Goal: Information Seeking & Learning: Compare options

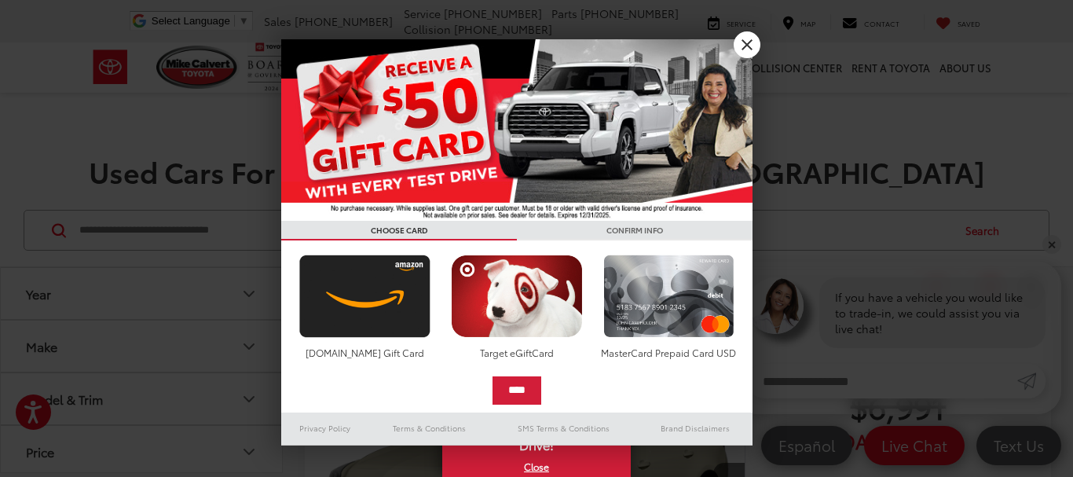
drag, startPoint x: 742, startPoint y: 47, endPoint x: 709, endPoint y: 62, distance: 35.5
click at [742, 47] on link "X" at bounding box center [747, 44] width 27 height 27
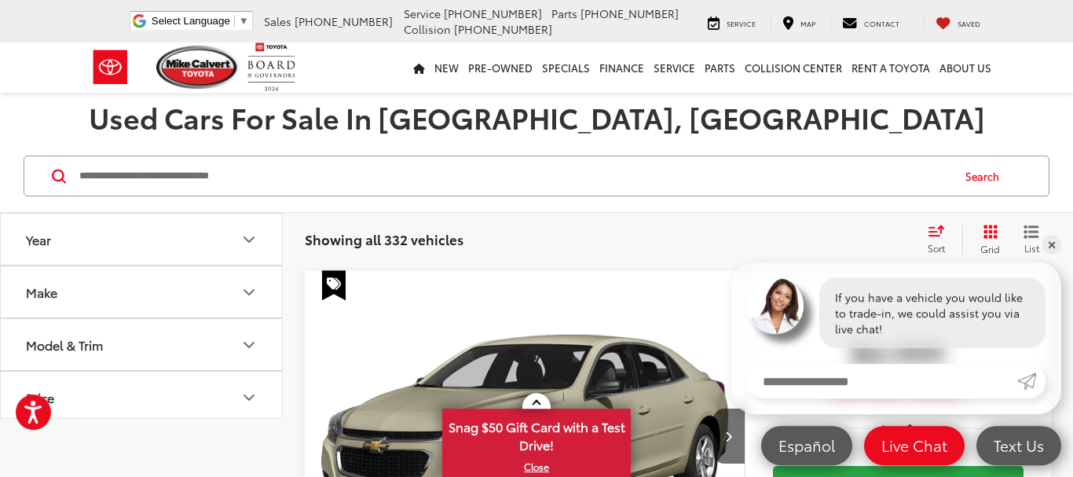
scroll to position [80, 0]
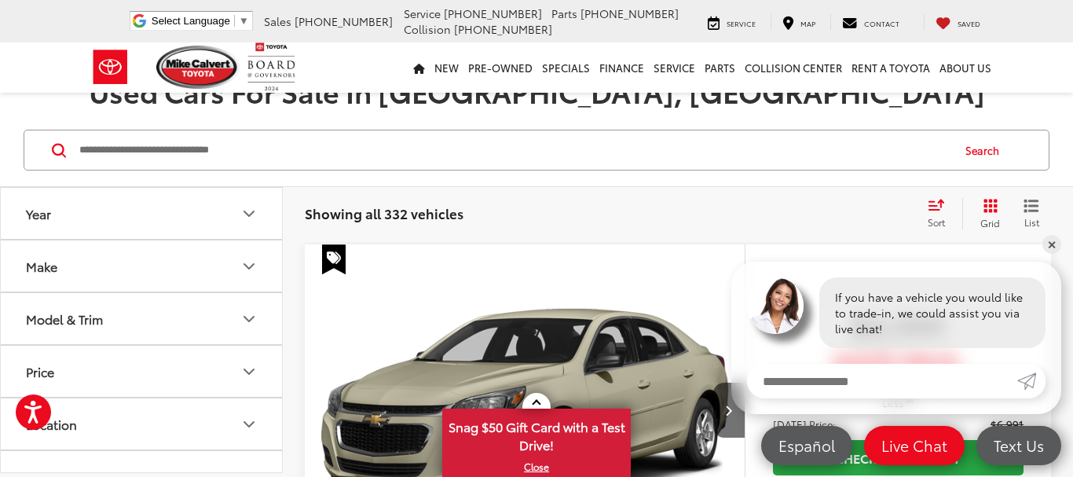
click at [947, 214] on div "Sort" at bounding box center [941, 213] width 42 height 31
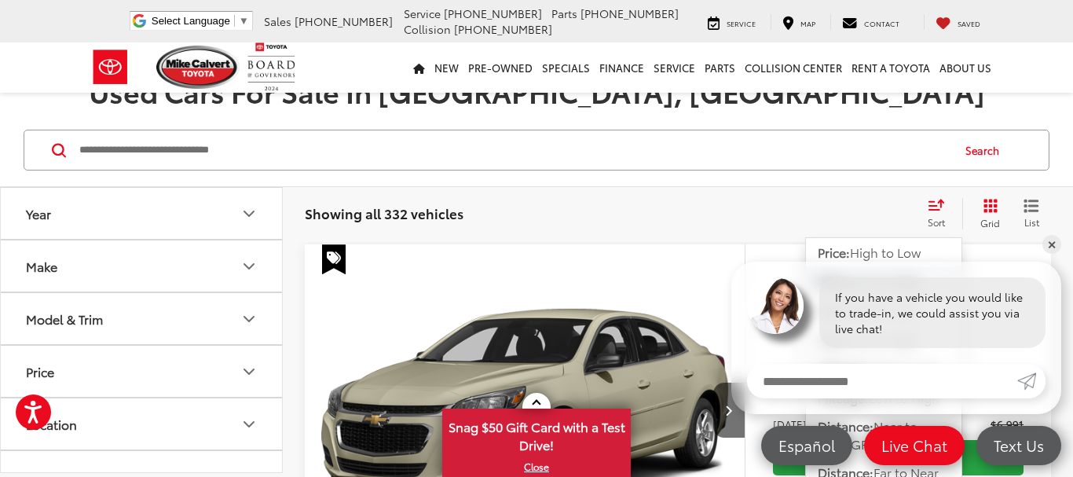
click at [1041, 242] on div "Showing all 332 vehicles Clear All + 0 test Sort Price: High to Low Price: Low …" at bounding box center [678, 213] width 790 height 57
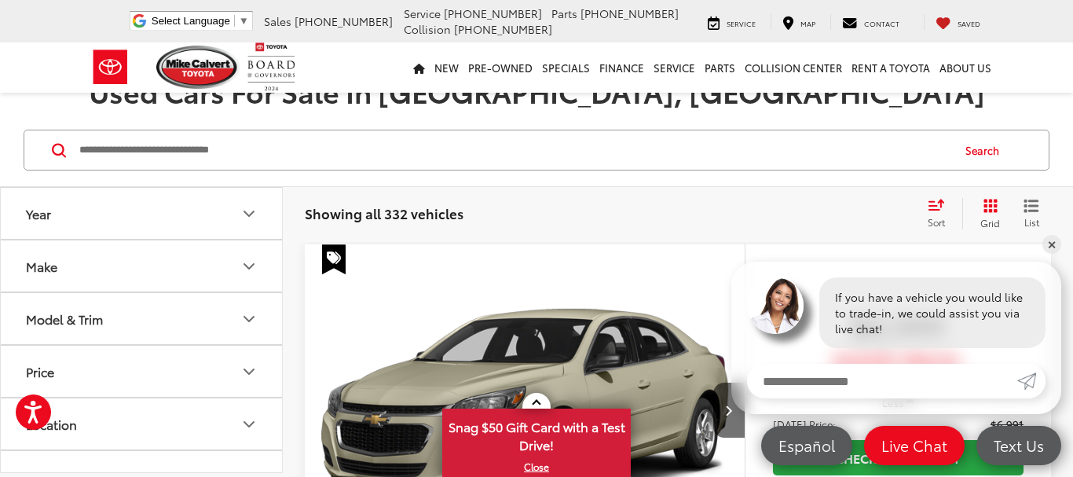
click at [1051, 241] on link "✕" at bounding box center [1051, 244] width 19 height 19
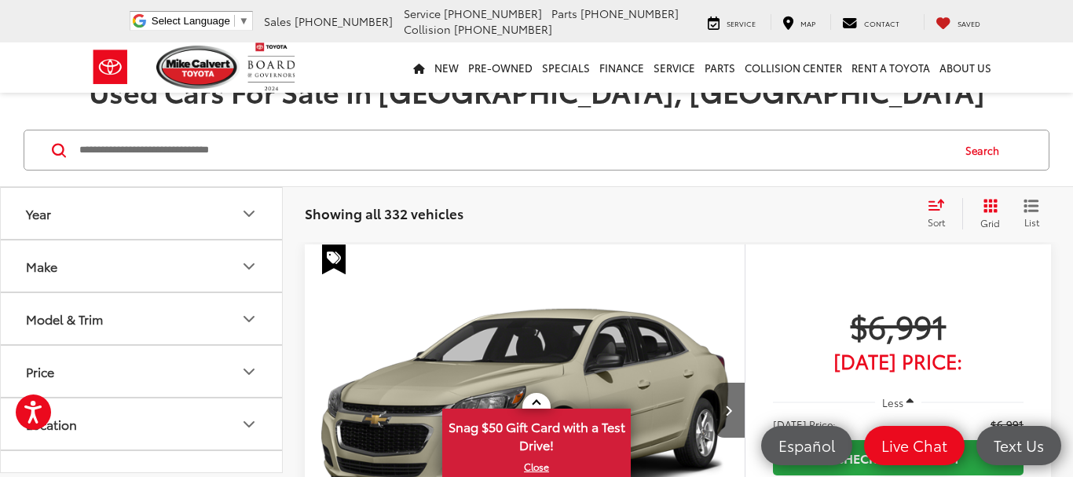
click at [943, 210] on icon "Select sort value" at bounding box center [936, 205] width 17 height 12
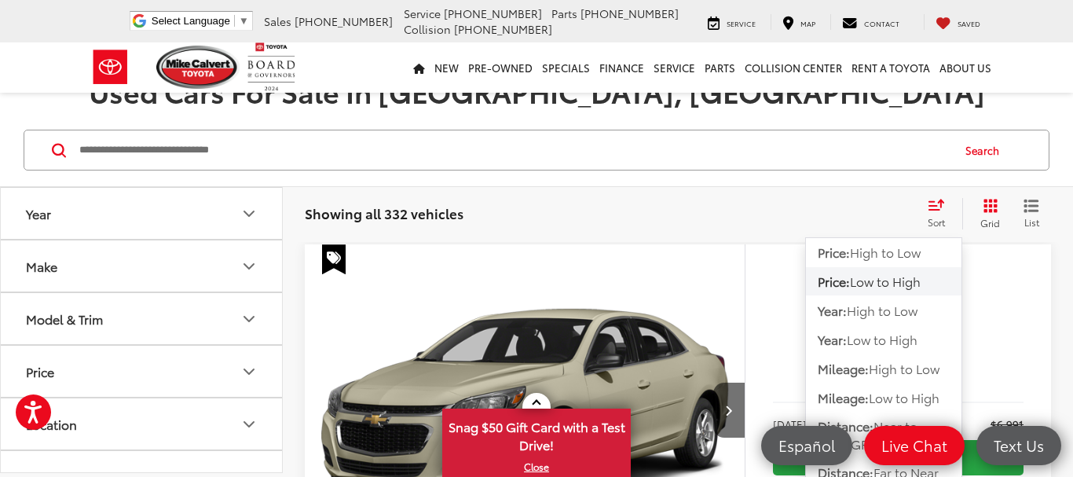
click at [901, 282] on span "Low to High" at bounding box center [885, 281] width 71 height 18
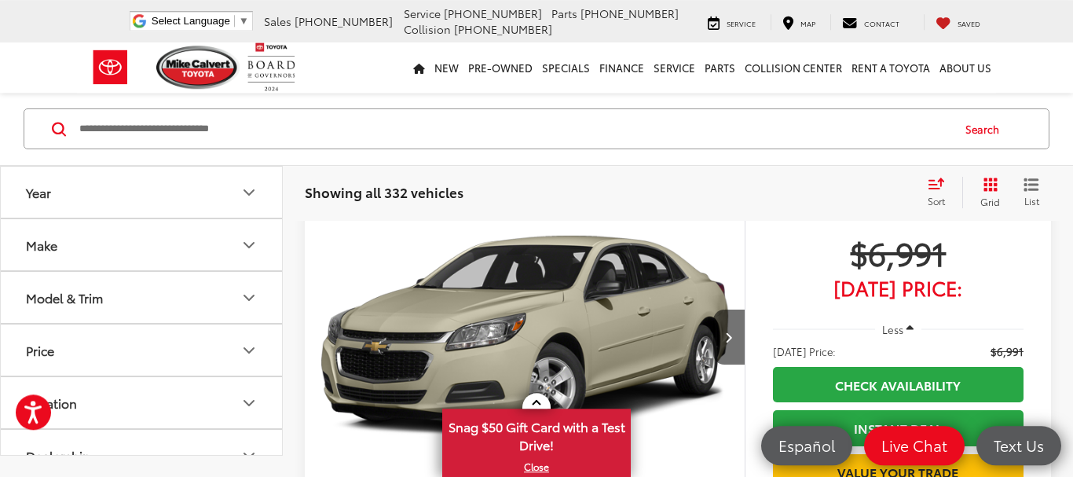
scroll to position [80, 0]
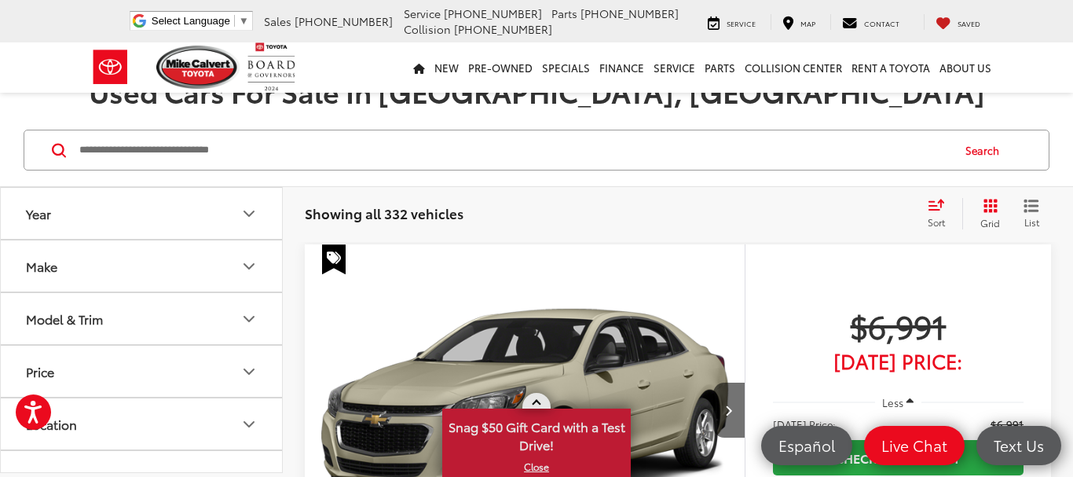
click at [540, 402] on link at bounding box center [536, 401] width 28 height 16
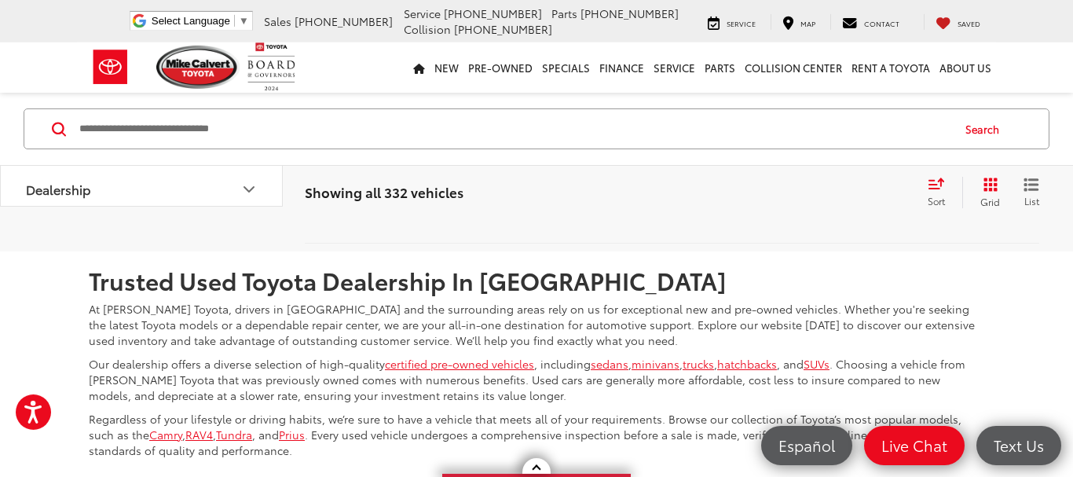
scroll to position [6811, 0]
